Goal: Task Accomplishment & Management: Complete application form

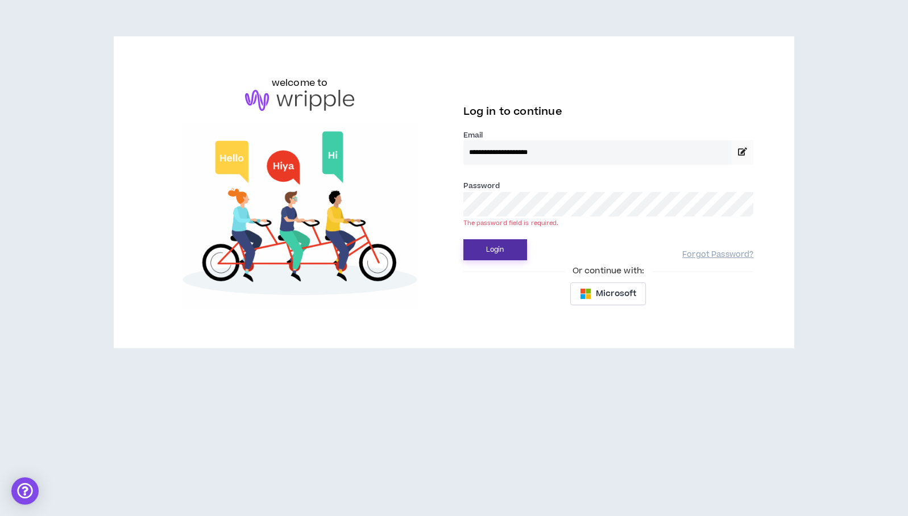
click at [474, 252] on button "Login" at bounding box center [495, 249] width 64 height 21
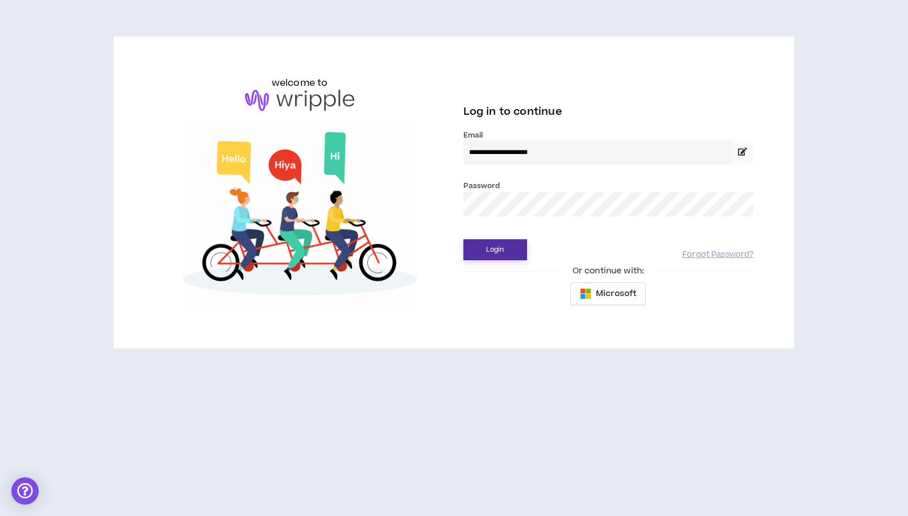
click at [488, 258] on button "Login" at bounding box center [495, 249] width 64 height 21
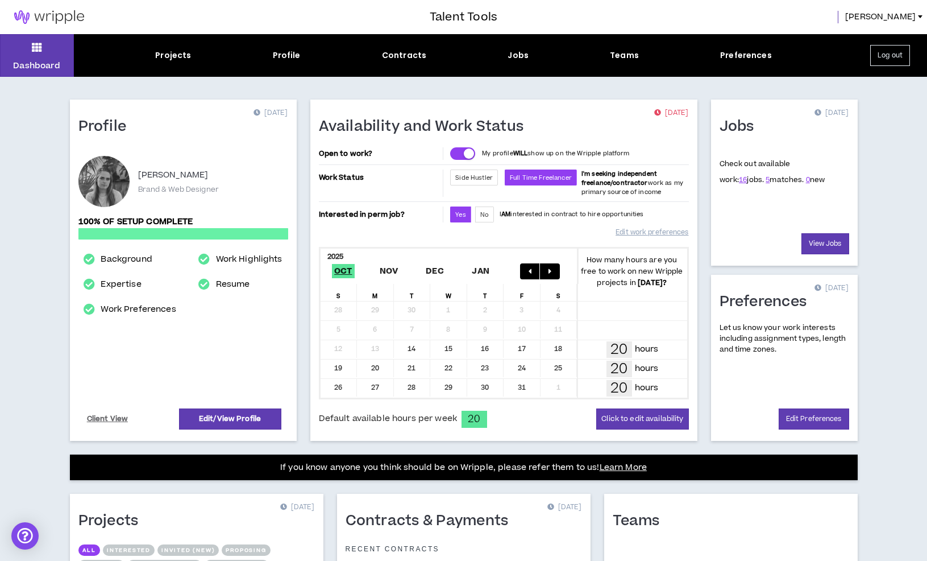
drag, startPoint x: 649, startPoint y: 113, endPoint x: 688, endPoint y: 112, distance: 38.7
click at [688, 112] on p "[DATE]" at bounding box center [671, 112] width 34 height 11
click at [680, 133] on div "Availability and Work Status [DATE]" at bounding box center [504, 133] width 370 height 30
click at [180, 51] on div "Projects" at bounding box center [173, 55] width 36 height 12
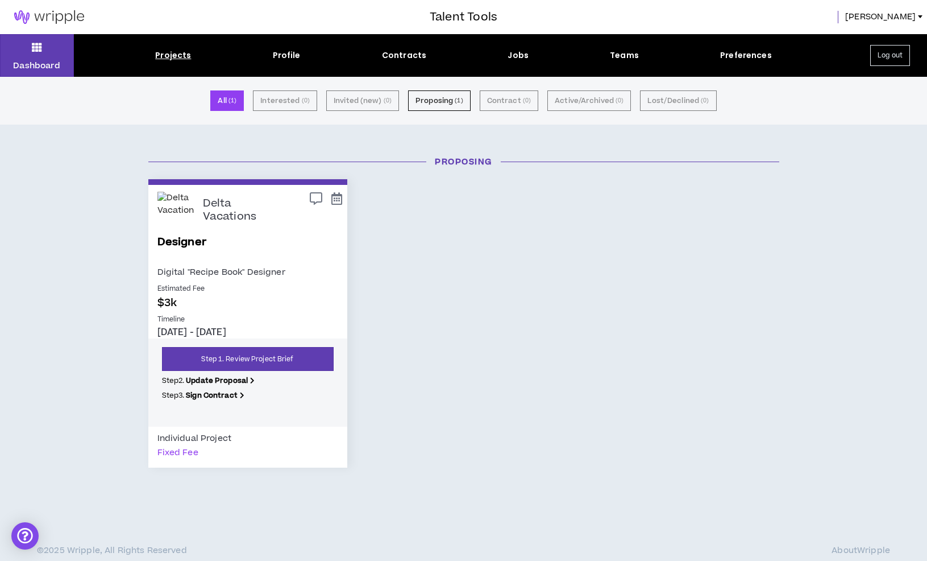
click at [270, 226] on div "Delta Vacations" at bounding box center [270, 210] width 135 height 37
click at [248, 358] on link "Step 1. Review Project Brief" at bounding box center [248, 359] width 172 height 24
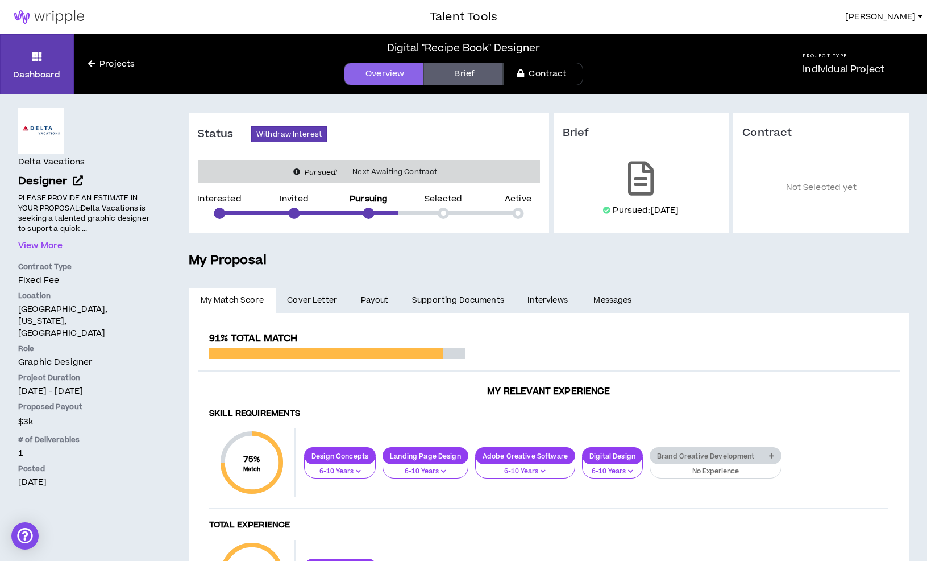
click at [461, 77] on link "Brief" at bounding box center [464, 74] width 80 height 23
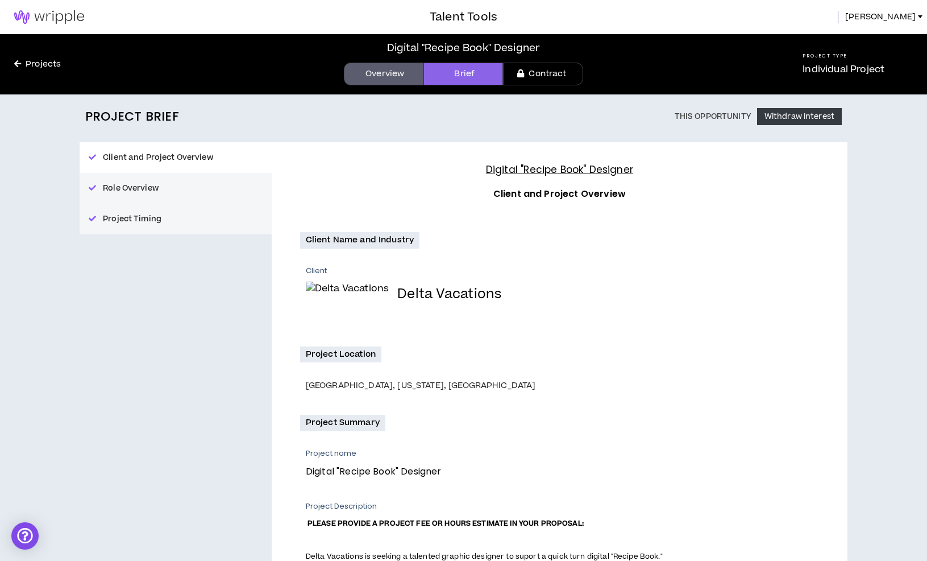
click at [540, 76] on link "Contract" at bounding box center [543, 74] width 80 height 23
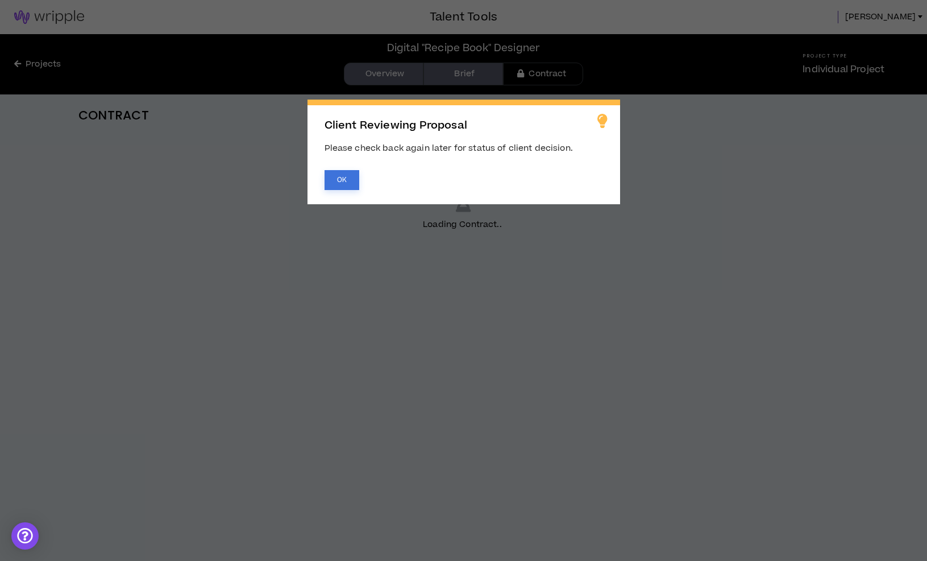
click at [350, 186] on button "OK" at bounding box center [342, 180] width 35 height 20
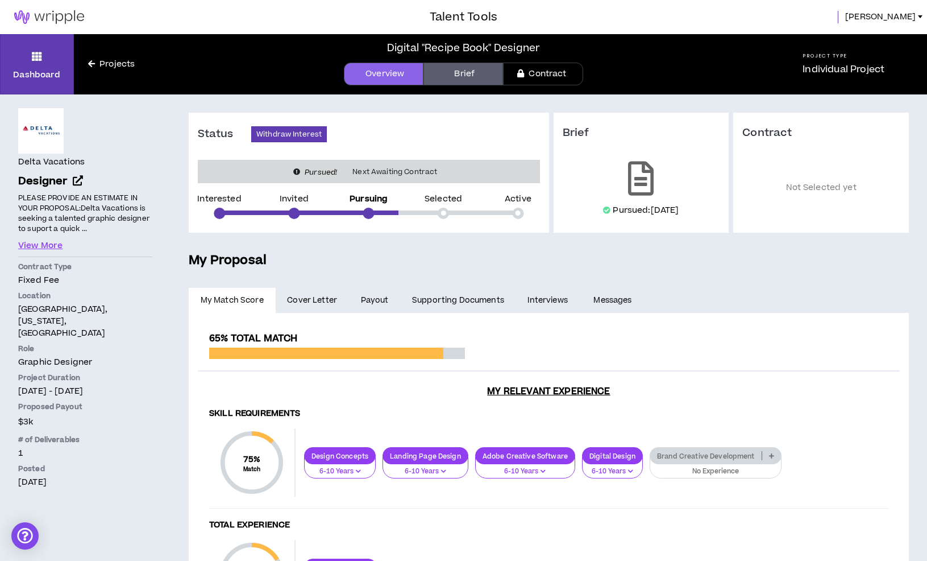
click at [466, 81] on body "Talent Tools [PERSON_NAME] Dashboard Projects Digital "Recipe Book" Designer Ov…" at bounding box center [463, 280] width 927 height 561
click at [471, 77] on link "Brief" at bounding box center [464, 74] width 80 height 23
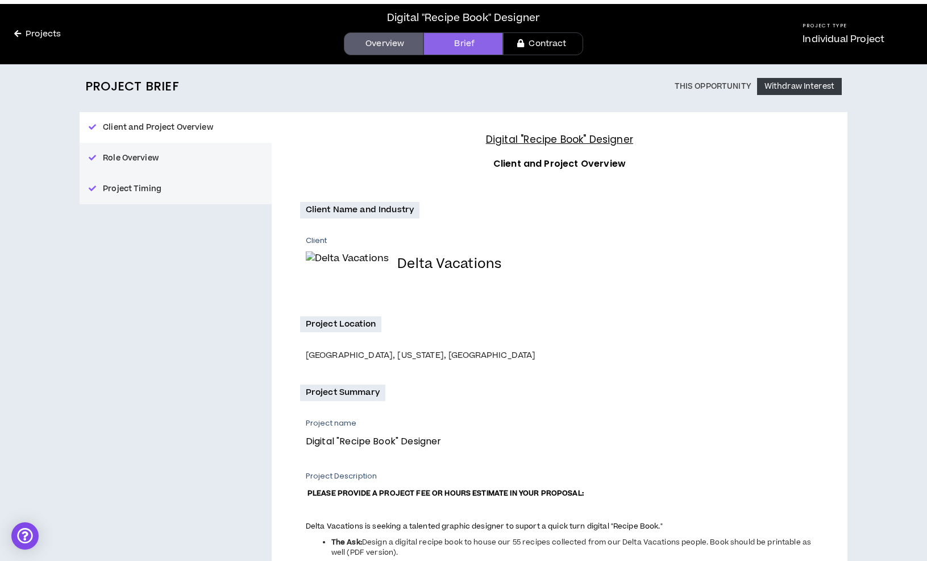
scroll to position [36, 0]
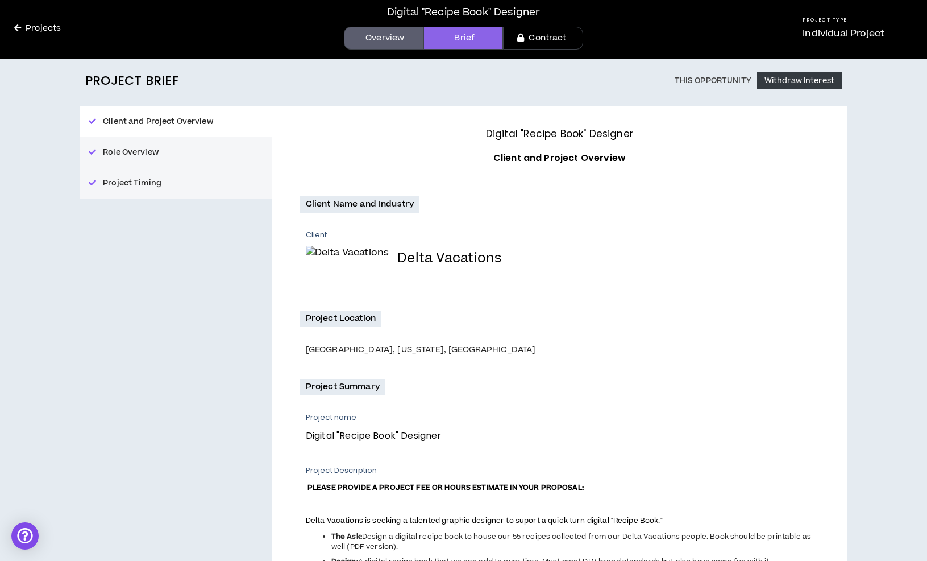
click at [139, 185] on button "Project Timing" at bounding box center [176, 183] width 192 height 31
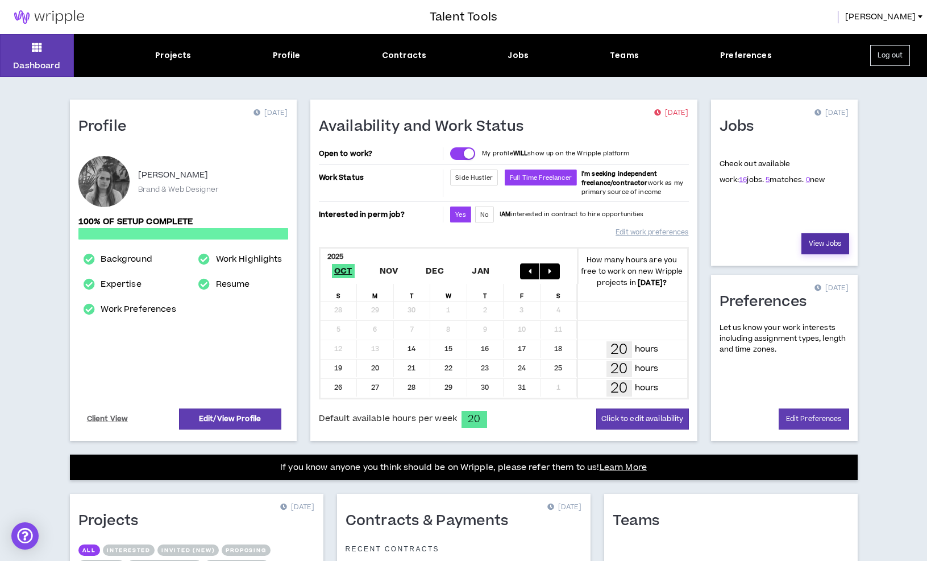
click at [823, 247] on link "View Jobs" at bounding box center [826, 243] width 48 height 21
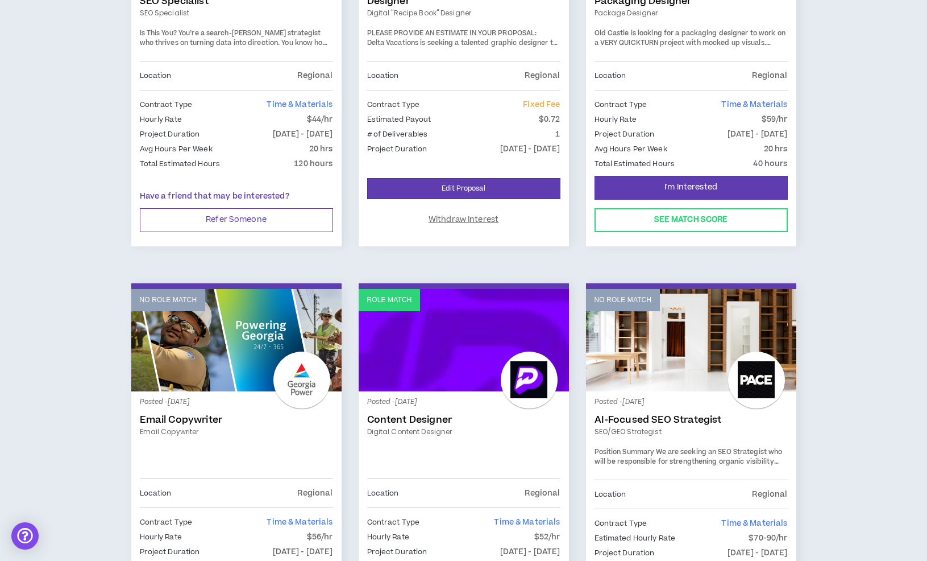
scroll to position [428, 0]
